Goal: Task Accomplishment & Management: Use online tool/utility

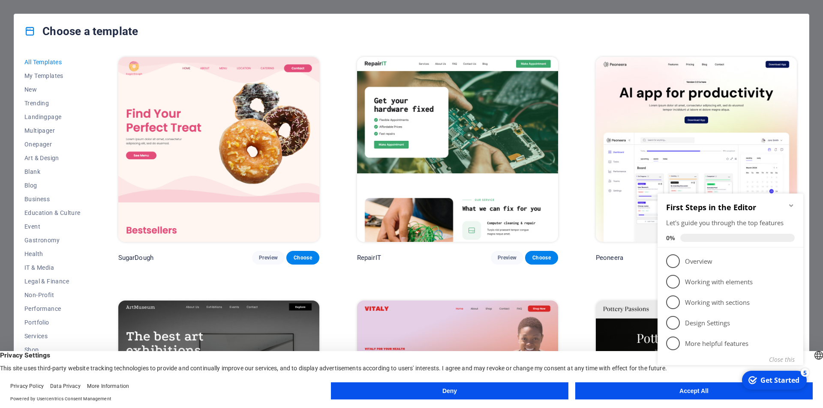
scroll to position [31, 0]
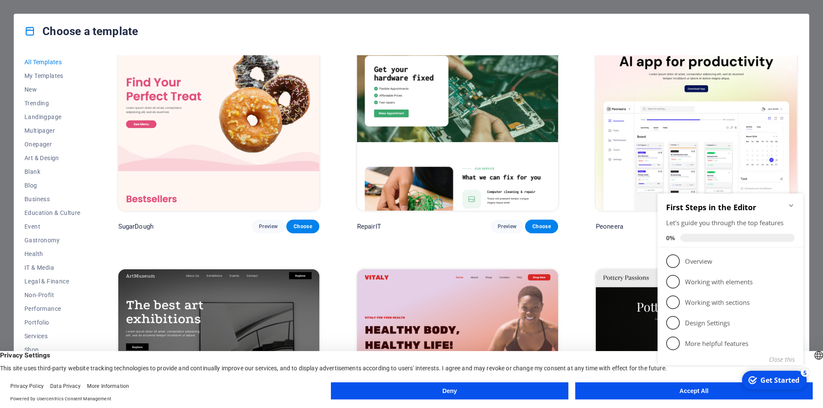
drag, startPoint x: 798, startPoint y: 59, endPoint x: 801, endPoint y: 75, distance: 16.1
click at [801, 75] on div "All Templates My Templates New Trending Landingpage Multipager Onepager Art & D…" at bounding box center [411, 221] width 794 height 346
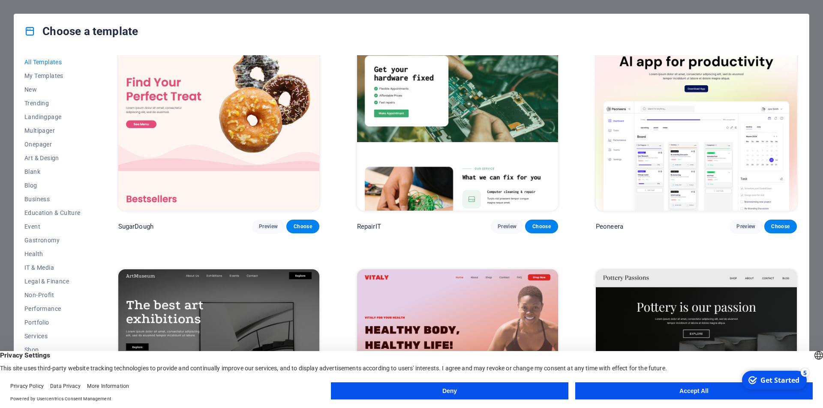
drag, startPoint x: 806, startPoint y: 52, endPoint x: 811, endPoint y: 92, distance: 40.1
click at [811, 92] on div "Choose a template All Templates My Templates New Trending Landingpage Multipage…" at bounding box center [411, 204] width 823 height 408
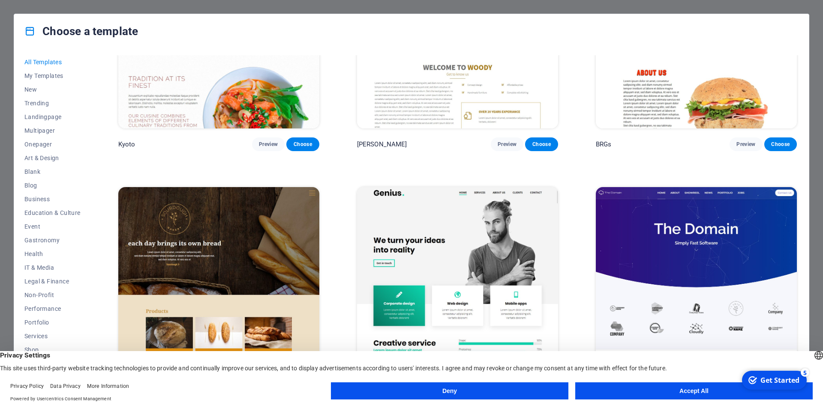
scroll to position [6305, 0]
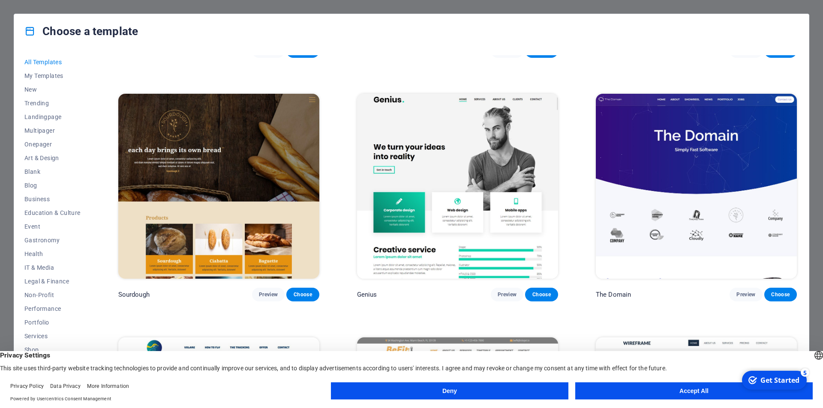
click at [695, 124] on img at bounding box center [696, 186] width 201 height 185
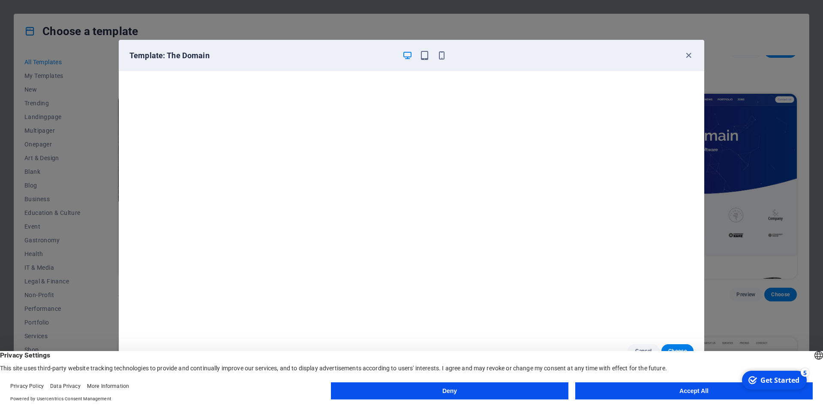
drag, startPoint x: 506, startPoint y: 51, endPoint x: 511, endPoint y: 12, distance: 39.8
click at [511, 12] on div "Template: The Domain Cancel Choose" at bounding box center [411, 204] width 823 height 408
click at [650, 388] on button "Accept All" at bounding box center [693, 391] width 237 height 17
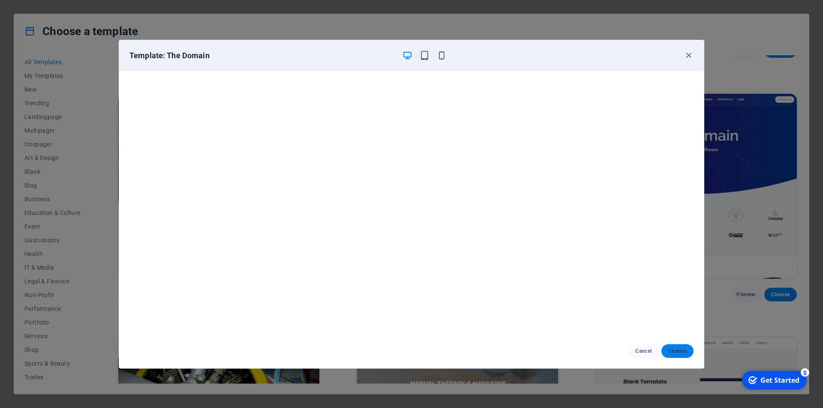
click at [674, 352] on span "Choose" at bounding box center [677, 351] width 18 height 7
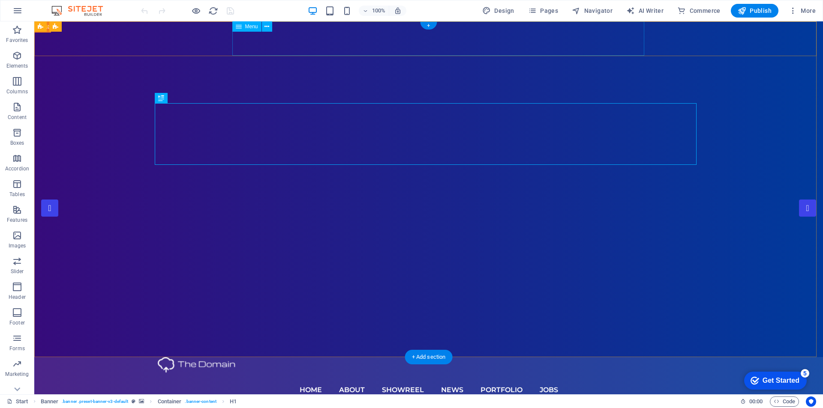
click at [367, 373] on nav "Home About Showreel News Portfolio jobs" at bounding box center [429, 390] width 542 height 34
click at [410, 373] on nav "Home About Showreel News Portfolio jobs" at bounding box center [429, 390] width 542 height 34
click at [510, 373] on nav "Home About Showreel News Portfolio jobs" at bounding box center [429, 390] width 542 height 34
click at [512, 373] on nav "Home About Showreel News Portfolio jobs" at bounding box center [429, 390] width 542 height 34
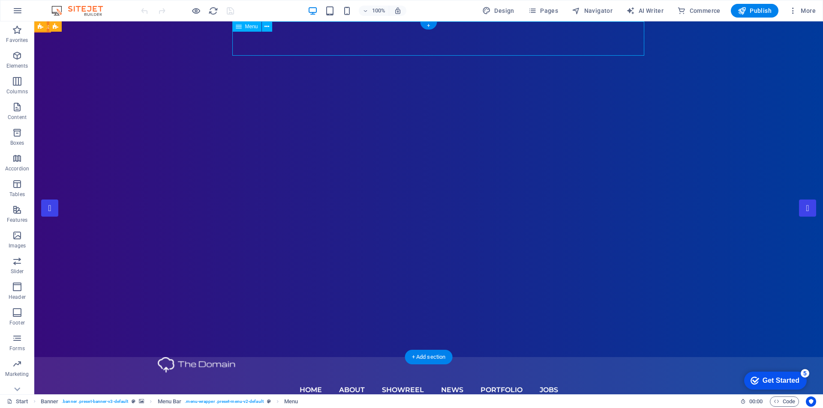
select select
select select "1"
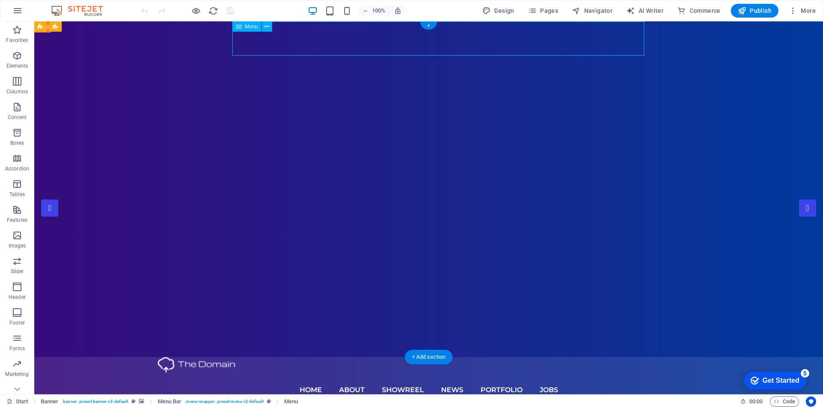
select select
select select "2"
select select
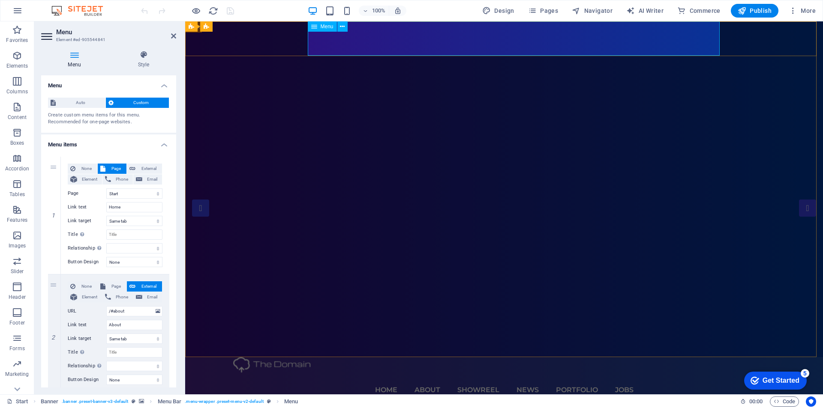
click at [577, 373] on nav "Home About Showreel News Portfolio jobs" at bounding box center [504, 390] width 542 height 34
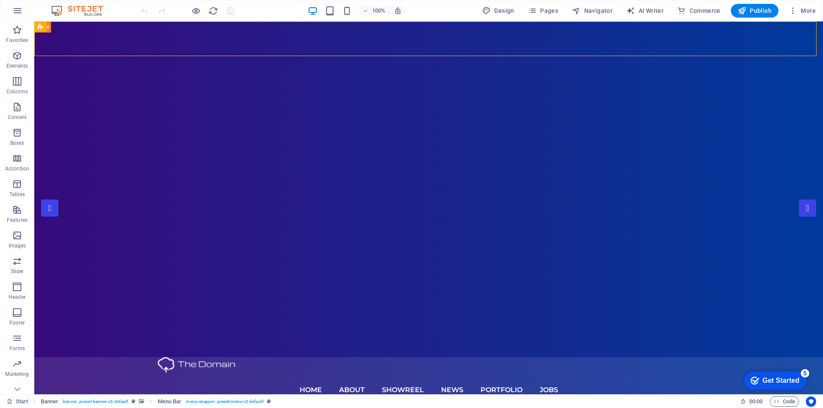
drag, startPoint x: 124, startPoint y: 24, endPoint x: 200, endPoint y: 3, distance: 78.8
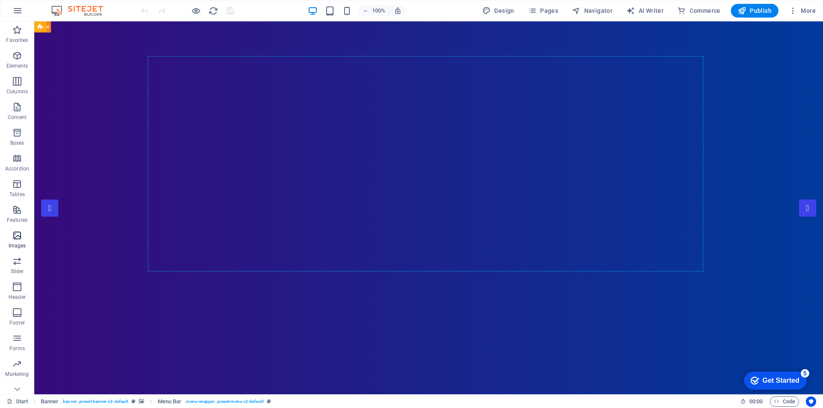
click at [18, 246] on p "Images" at bounding box center [18, 246] width 18 height 7
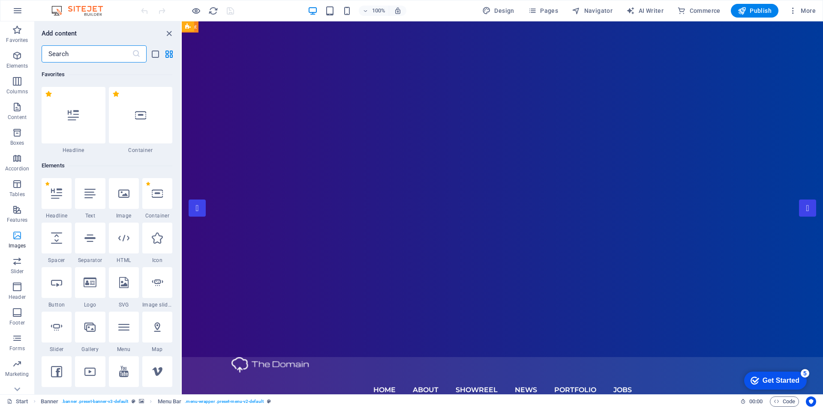
click at [15, 236] on icon "button" at bounding box center [17, 236] width 10 height 10
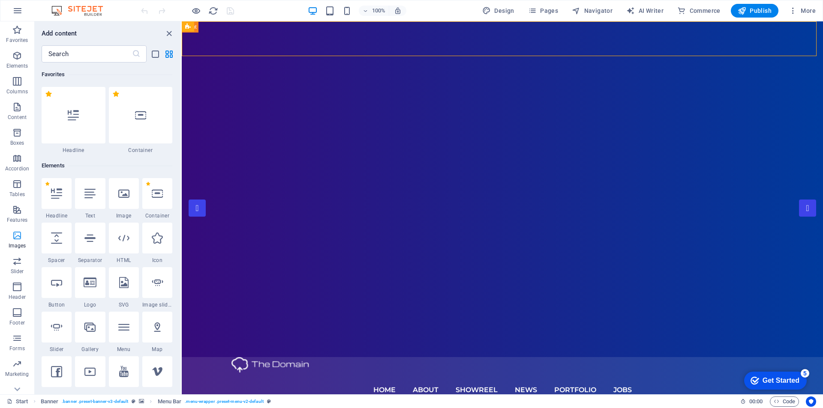
click at [15, 236] on icon "button" at bounding box center [17, 236] width 10 height 10
click at [90, 291] on div at bounding box center [90, 282] width 30 height 31
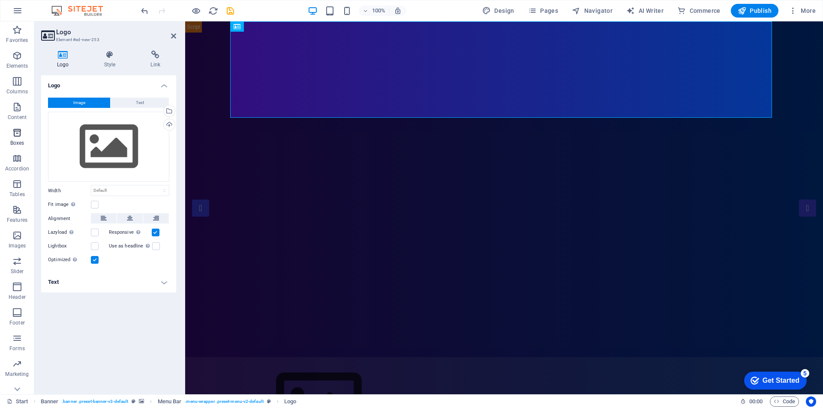
click at [13, 132] on icon "button" at bounding box center [17, 133] width 10 height 10
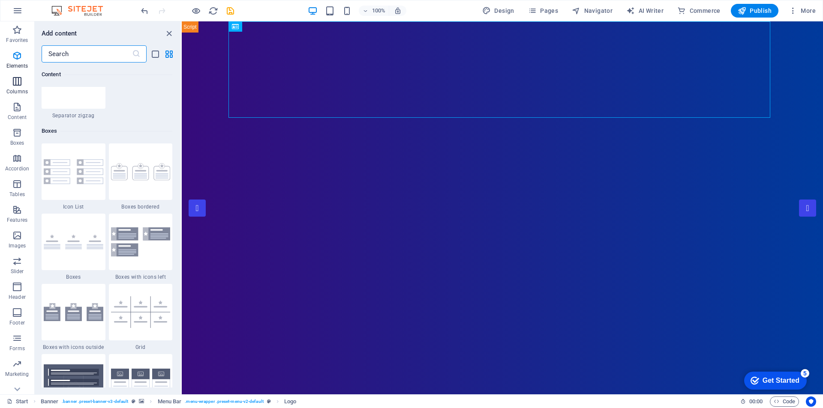
scroll to position [2364, 0]
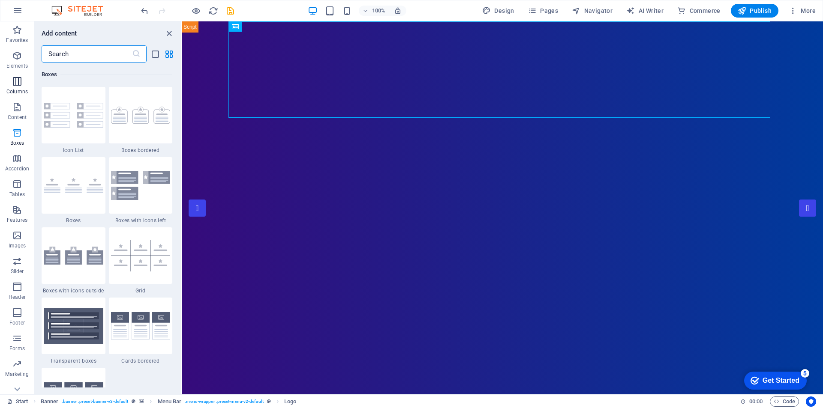
click at [14, 83] on icon "button" at bounding box center [17, 81] width 10 height 10
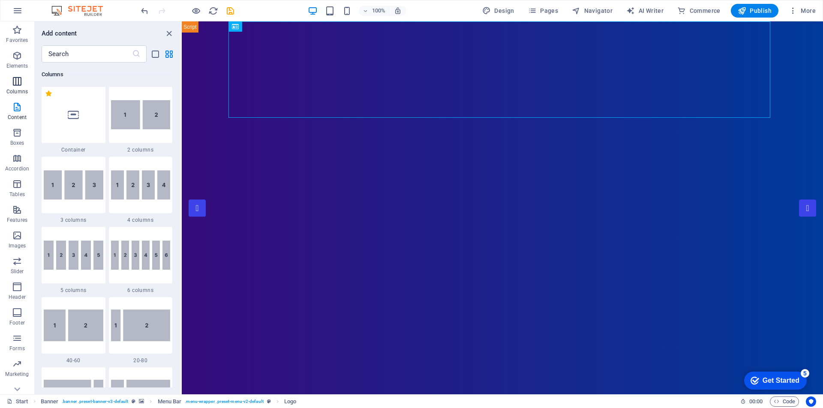
scroll to position [424, 0]
click at [18, 58] on icon "button" at bounding box center [17, 56] width 10 height 10
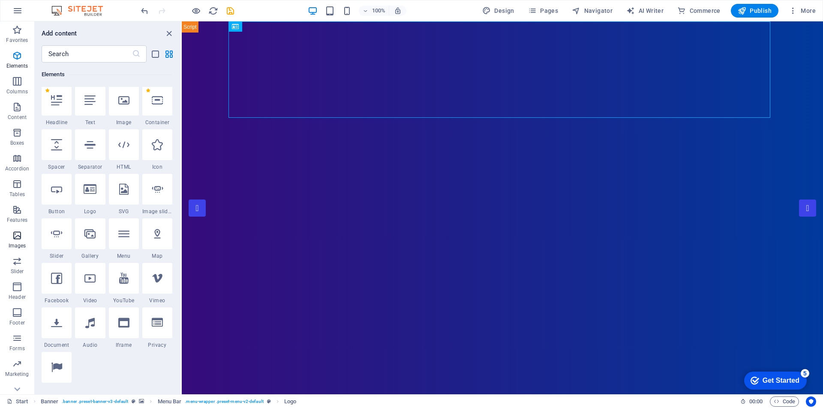
scroll to position [91, 0]
click at [96, 242] on div at bounding box center [90, 236] width 30 height 31
select select "4"
select select "%"
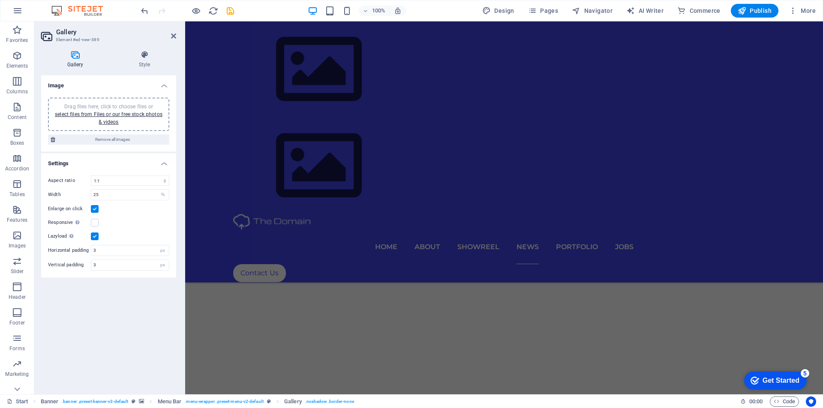
scroll to position [4006, 0]
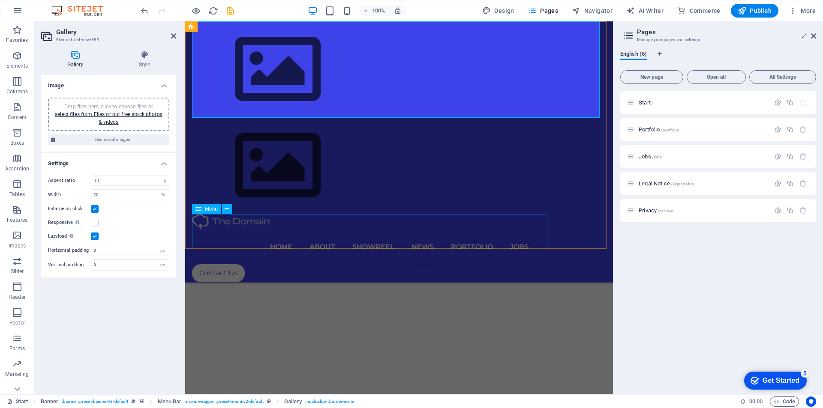
click at [339, 232] on nav "Home About Showreel News Portfolio jobs" at bounding box center [399, 247] width 414 height 34
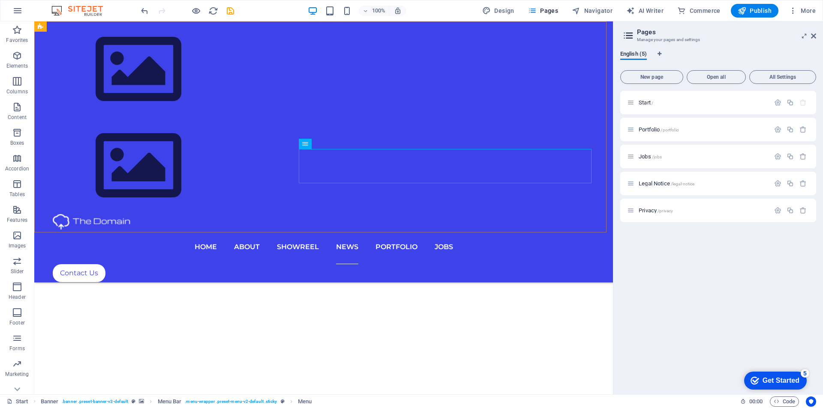
click at [339, 232] on div "Home About Showreel News Portfolio jobs Contact Us" at bounding box center [323, 151] width 578 height 261
click at [359, 230] on nav "Home About Showreel News Portfolio jobs" at bounding box center [324, 247] width 542 height 34
click at [426, 230] on nav "Home About Showreel News Portfolio jobs" at bounding box center [324, 247] width 542 height 34
select select
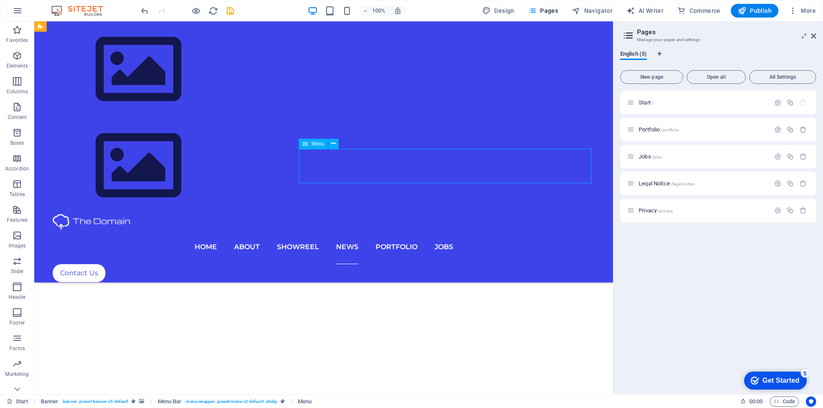
select select
select select "1"
select select
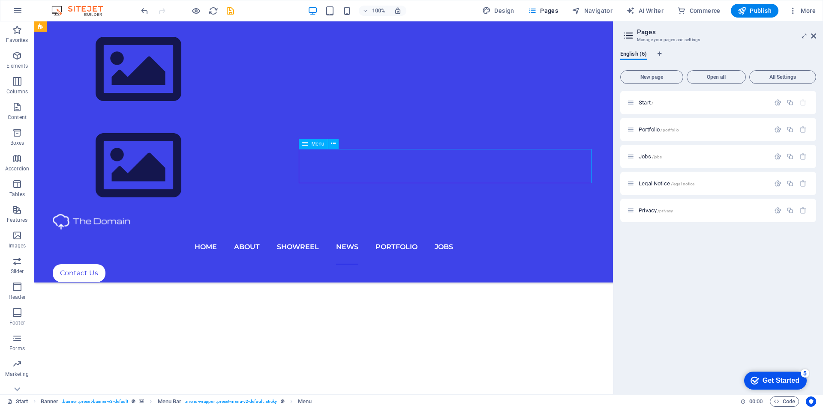
select select "2"
select select
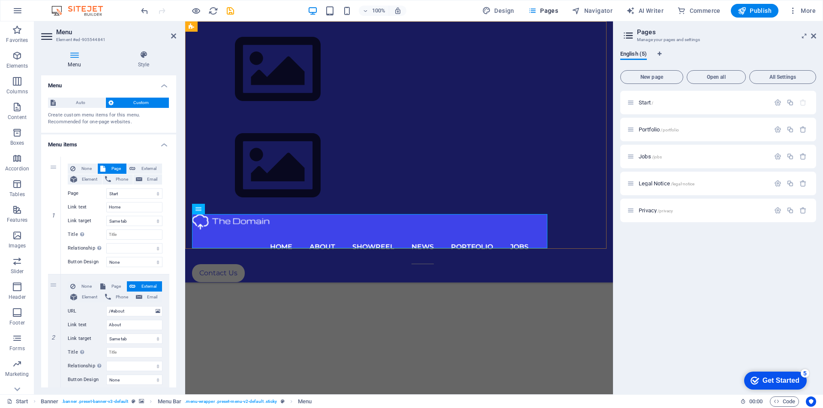
scroll to position [3850, 0]
click at [18, 266] on icon "button" at bounding box center [17, 261] width 10 height 10
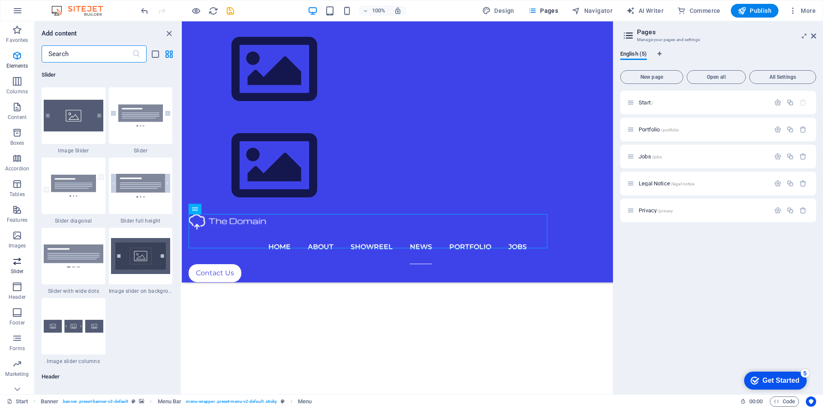
scroll to position [4858, 0]
click at [139, 116] on img at bounding box center [141, 115] width 60 height 22
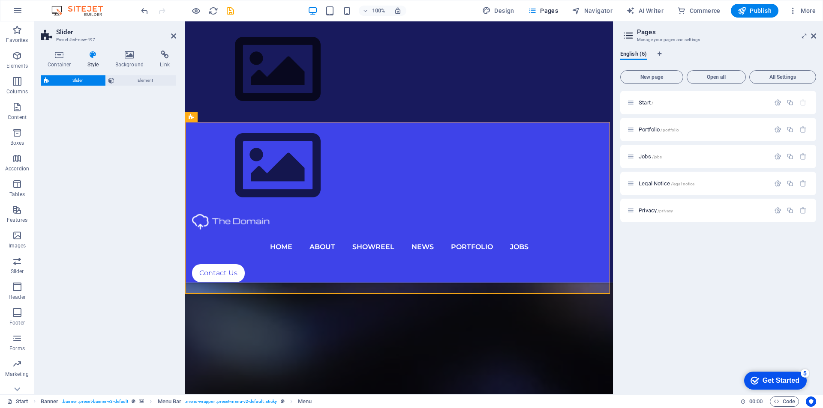
select select "rem"
select select "px"
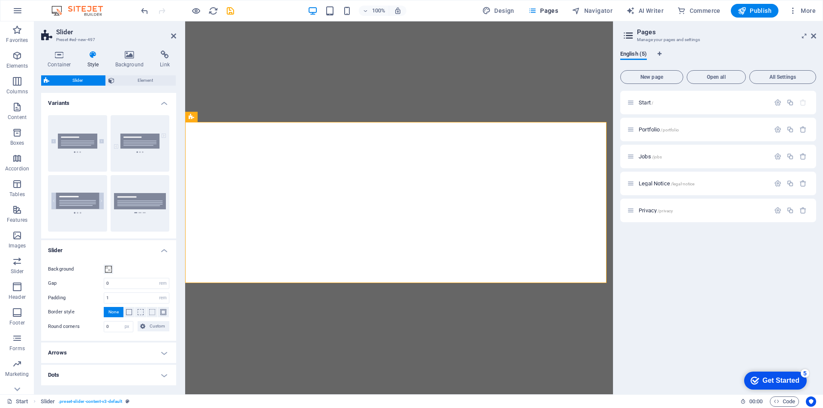
scroll to position [402, 0]
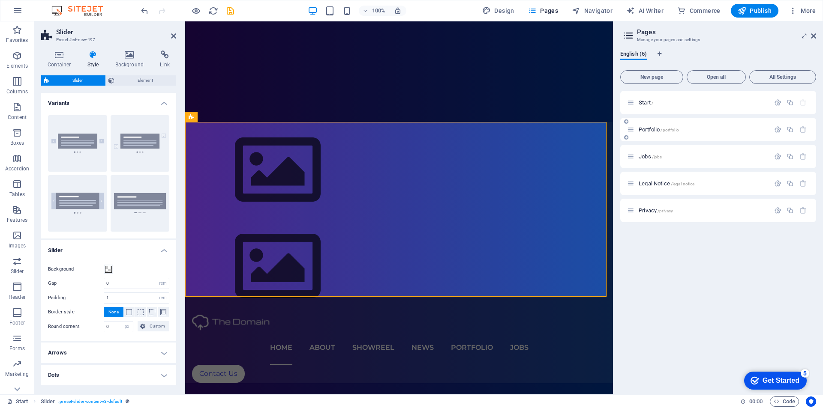
click at [640, 130] on span "Portfolio /portfolio" at bounding box center [658, 129] width 40 height 6
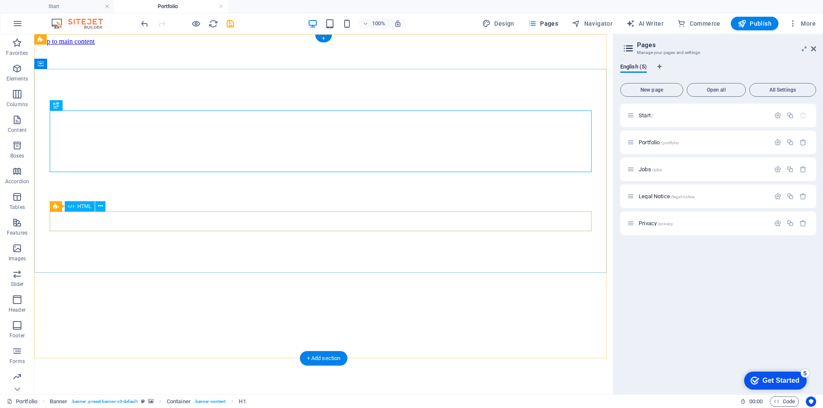
scroll to position [0, 0]
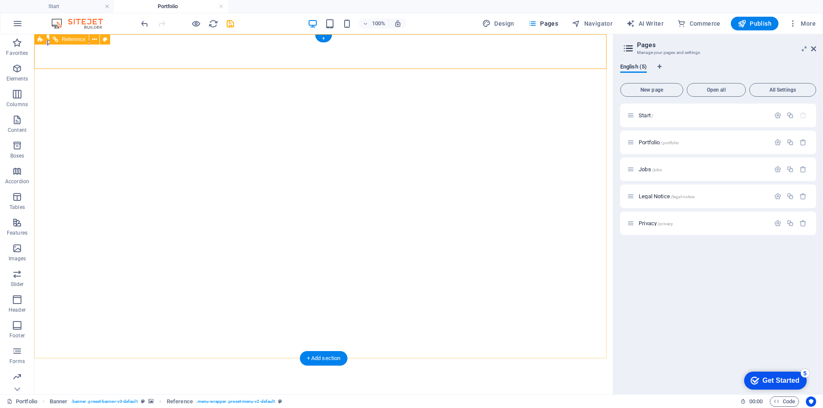
click at [703, 22] on span "Commerce" at bounding box center [698, 23] width 43 height 9
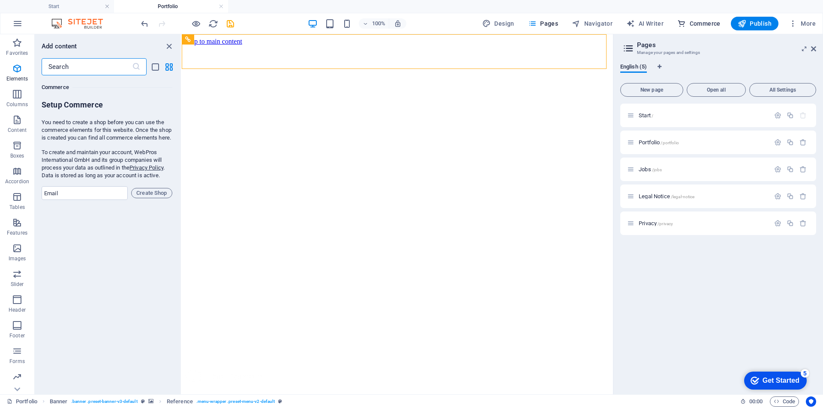
scroll to position [8258, 0]
click at [18, 203] on span "Tables" at bounding box center [17, 202] width 34 height 21
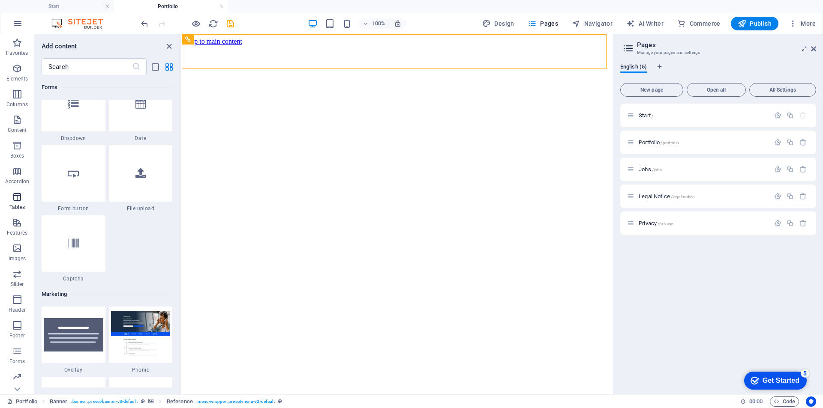
scroll to position [2968, 0]
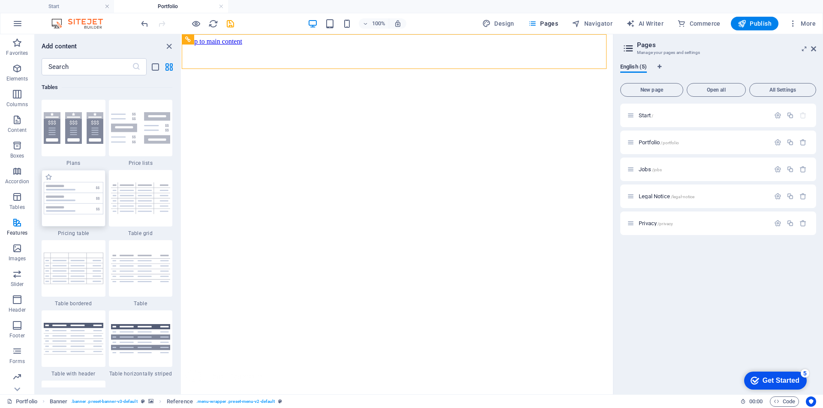
click at [77, 197] on img at bounding box center [74, 198] width 60 height 33
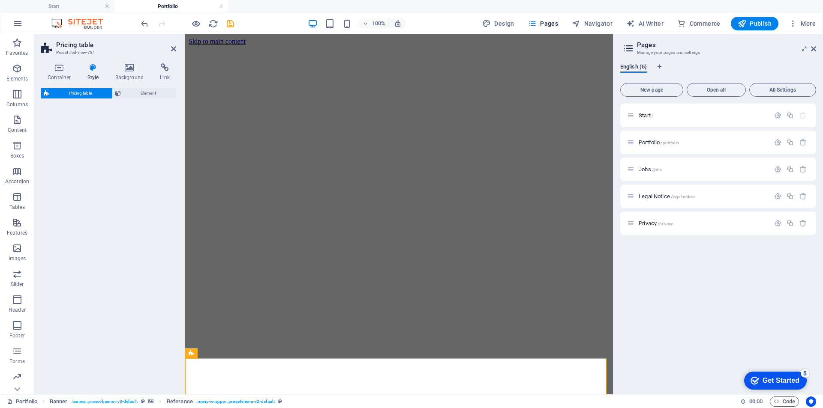
select select "rem"
select select "px"
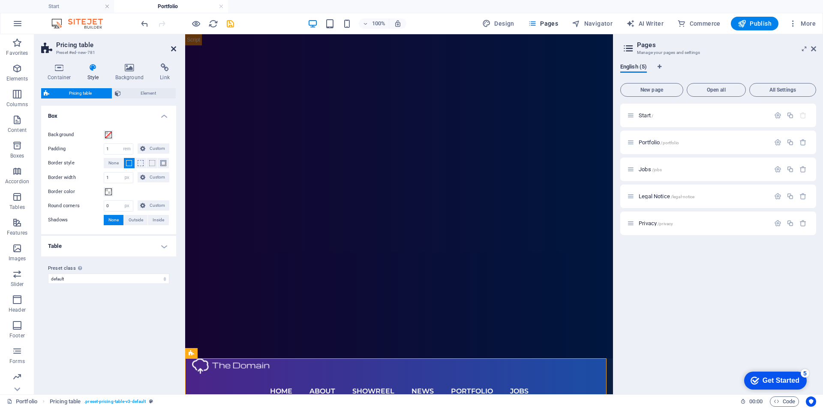
click at [173, 49] on icon at bounding box center [173, 48] width 5 height 7
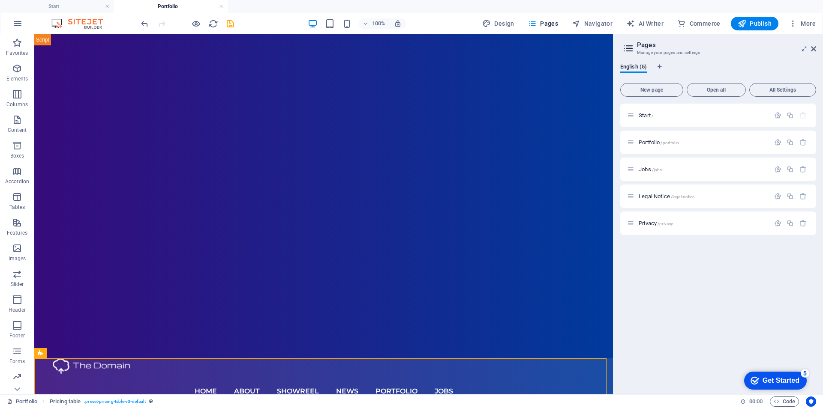
click at [73, 23] on img at bounding box center [81, 23] width 64 height 10
